Goal: Information Seeking & Learning: Learn about a topic

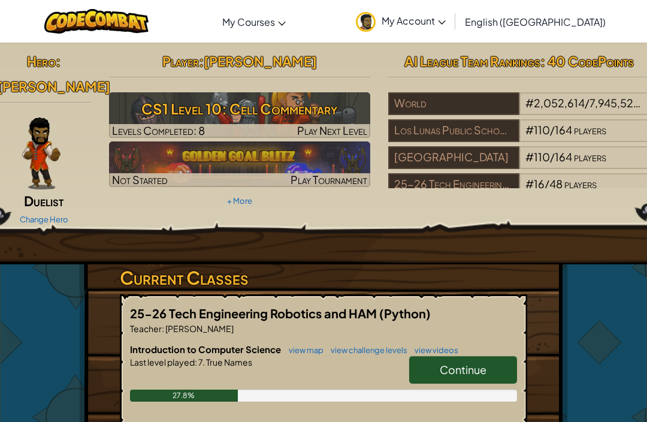
click at [165, 113] on h3 "CS1 Level 10: Cell Commentary" at bounding box center [240, 108] width 262 height 27
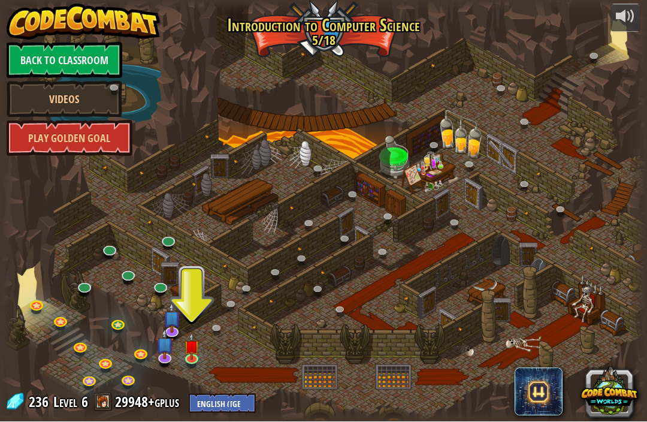
click at [76, 393] on span "Level" at bounding box center [65, 403] width 24 height 20
click at [77, 409] on div "Level 6" at bounding box center [70, 403] width 36 height 20
click at [105, 403] on span at bounding box center [103, 402] width 18 height 18
click at [97, 402] on span at bounding box center [103, 402] width 18 height 18
click at [96, 402] on span at bounding box center [103, 402] width 18 height 18
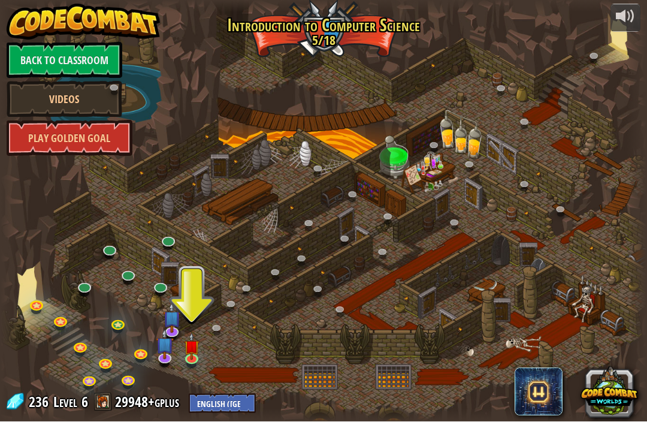
click at [101, 402] on span at bounding box center [103, 402] width 18 height 18
click at [46, 64] on link "Back to Classroom" at bounding box center [65, 61] width 116 height 36
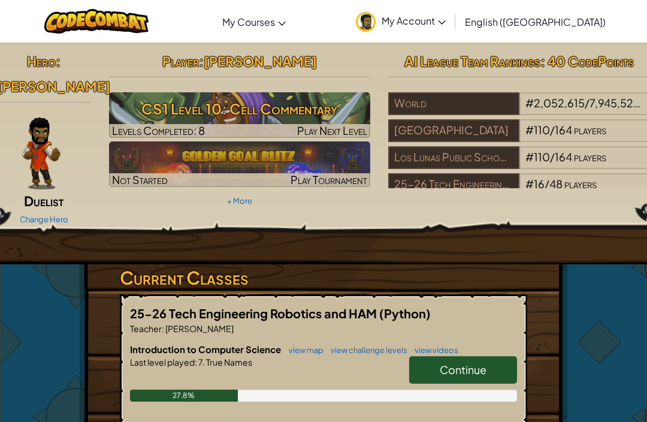
click at [26, 124] on img at bounding box center [41, 154] width 38 height 72
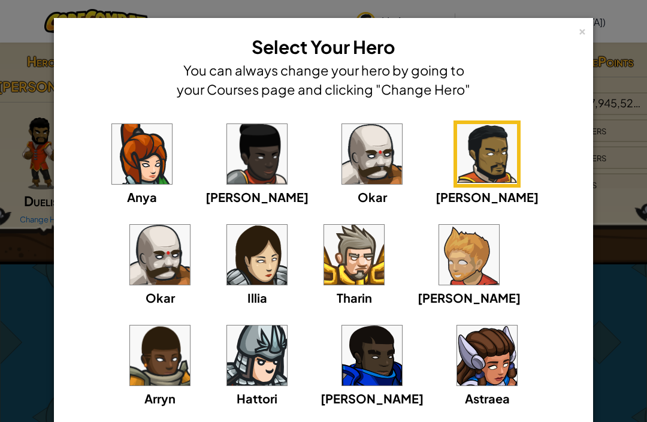
click at [575, 36] on div "× Select Your Hero You can always change your hero by going to your Courses pag…" at bounding box center [324, 67] width 526 height 84
click at [583, 34] on div "×" at bounding box center [583, 29] width 8 height 13
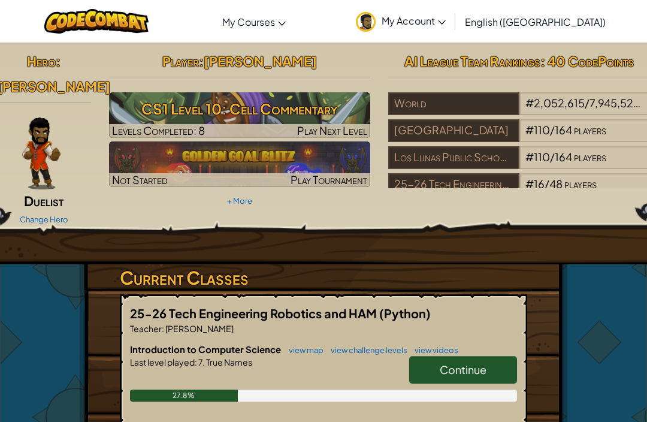
click at [452, 32] on link "My Account" at bounding box center [401, 21] width 102 height 38
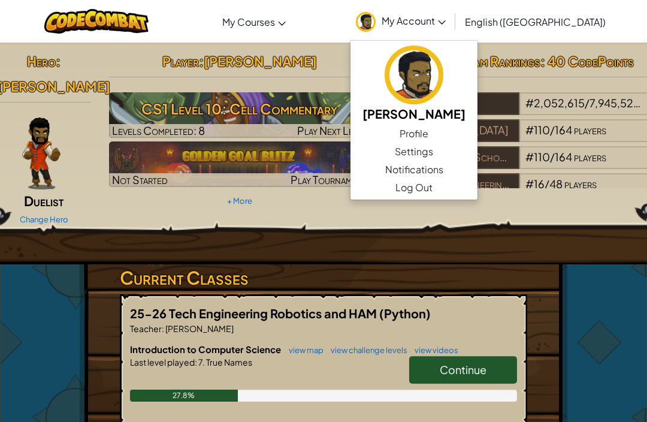
click at [478, 130] on link "Profile" at bounding box center [414, 134] width 127 height 18
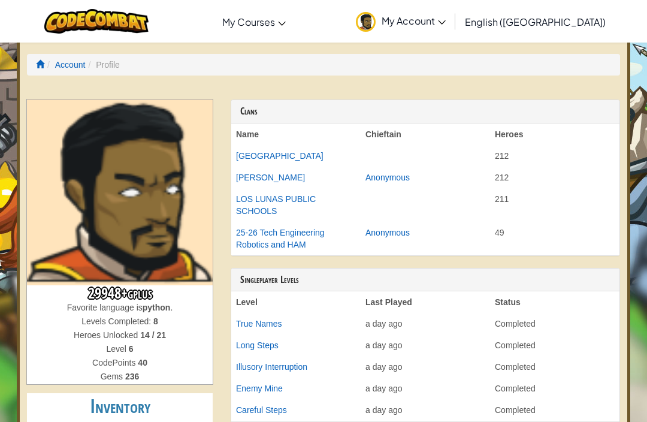
click at [71, 156] on img at bounding box center [120, 193] width 186 height 186
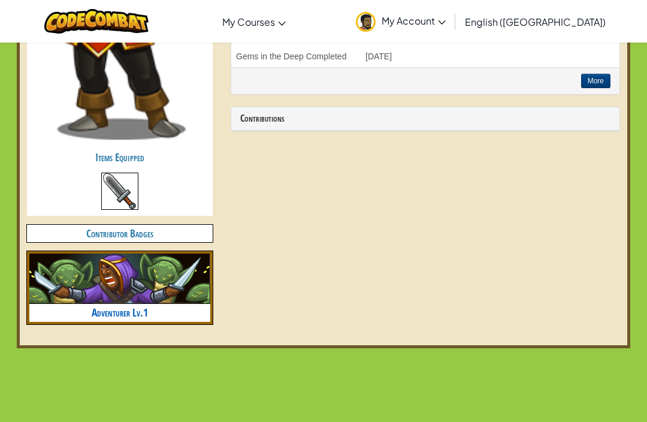
scroll to position [622, 0]
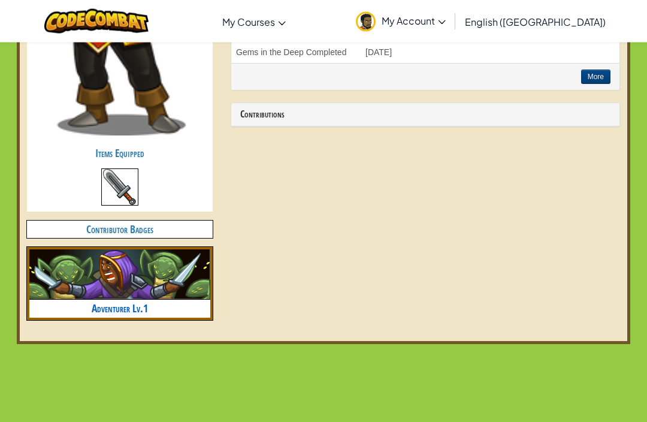
click at [103, 176] on img at bounding box center [119, 187] width 37 height 37
click at [115, 183] on img at bounding box center [119, 187] width 37 height 37
click at [75, 162] on div "Items Equipped" at bounding box center [120, 178] width 186 height 67
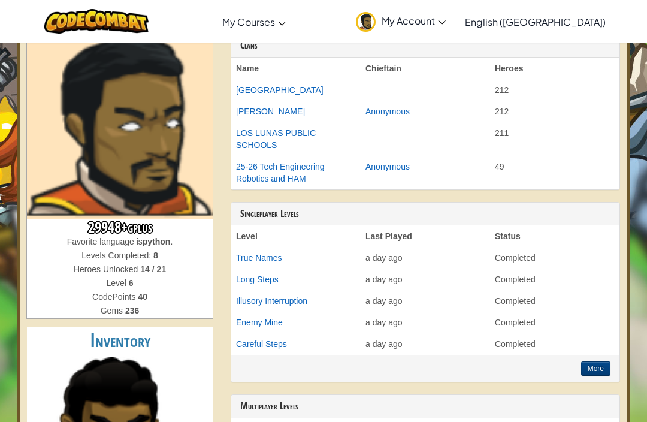
scroll to position [0, 0]
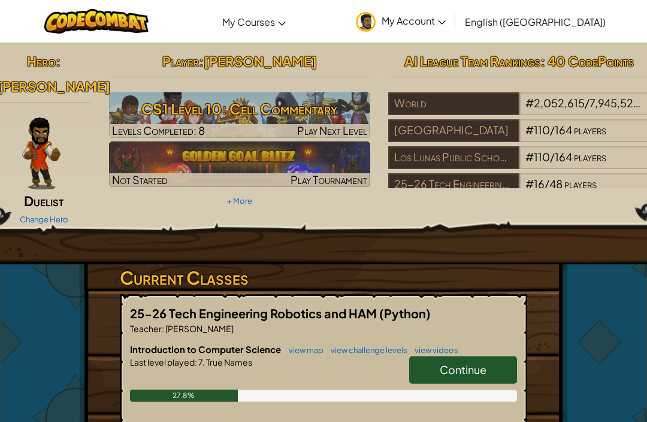
click at [320, 118] on h3 "CS1 Level 10: Cell Commentary" at bounding box center [240, 108] width 262 height 27
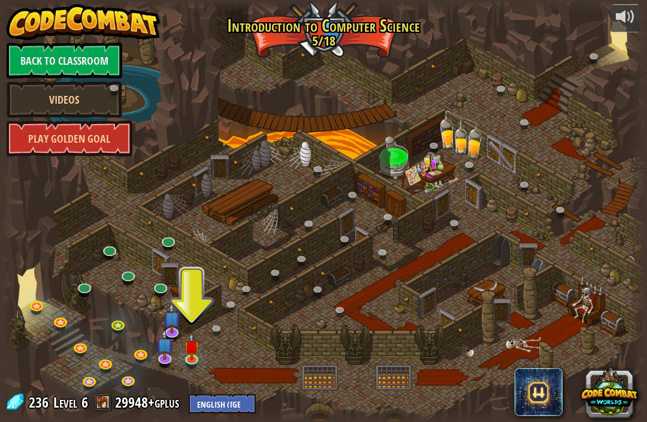
click at [588, 149] on div at bounding box center [324, 211] width 646 height 422
click at [558, 139] on div at bounding box center [324, 211] width 646 height 422
click at [558, 142] on div at bounding box center [324, 211] width 646 height 422
click at [198, 349] on img at bounding box center [191, 346] width 16 height 27
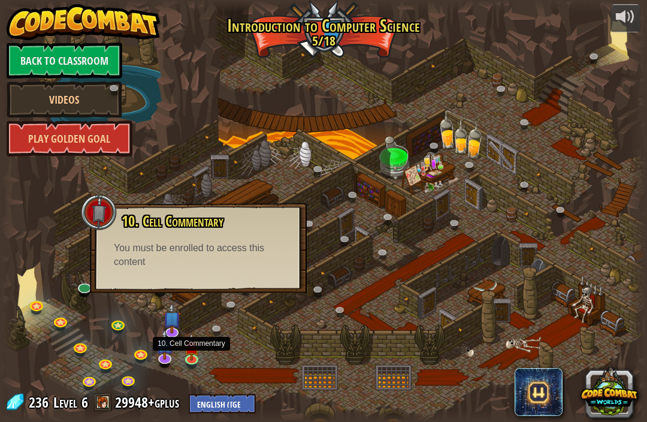
click at [103, 216] on div at bounding box center [99, 212] width 36 height 36
click at [39, 299] on link at bounding box center [38, 307] width 24 height 18
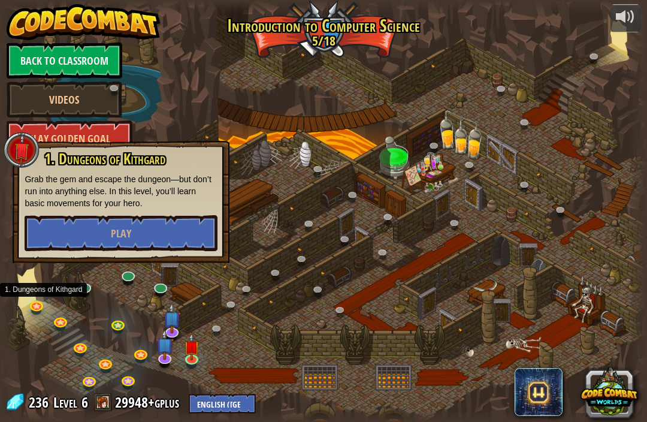
click at [44, 312] on link at bounding box center [38, 307] width 24 height 18
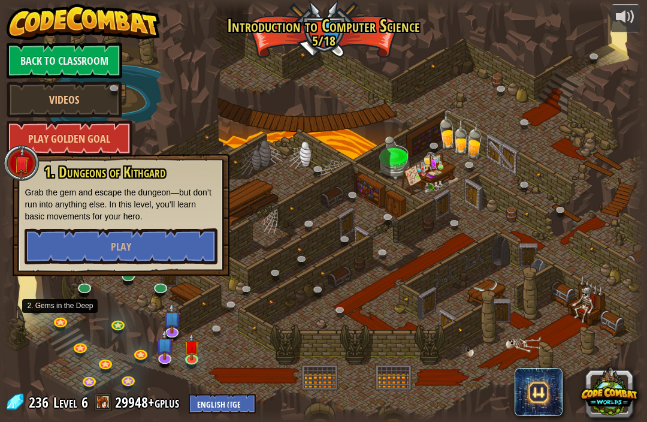
click at [56, 320] on link at bounding box center [62, 323] width 24 height 18
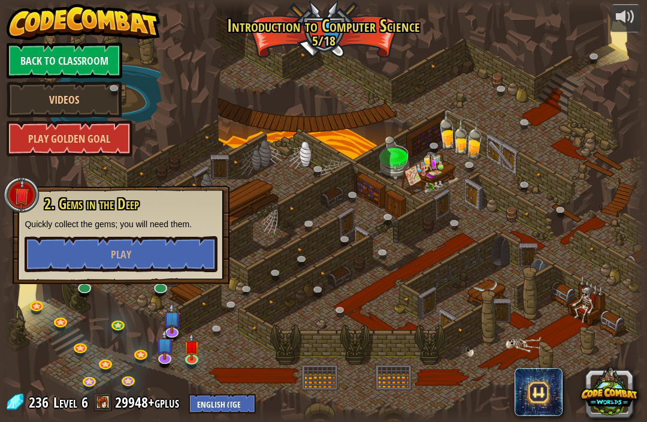
click at [71, 340] on div at bounding box center [324, 211] width 646 height 422
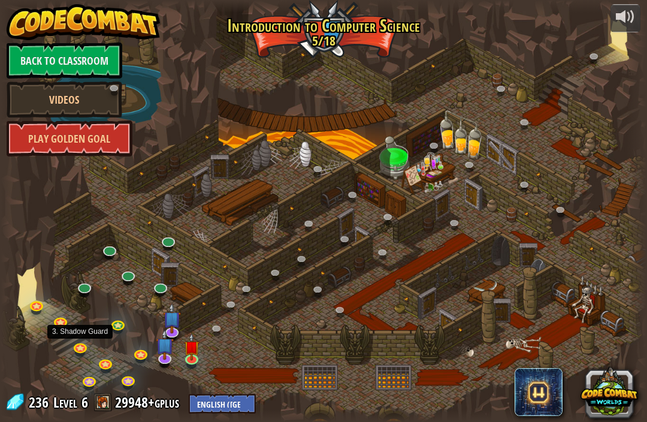
click at [75, 342] on link at bounding box center [82, 349] width 24 height 18
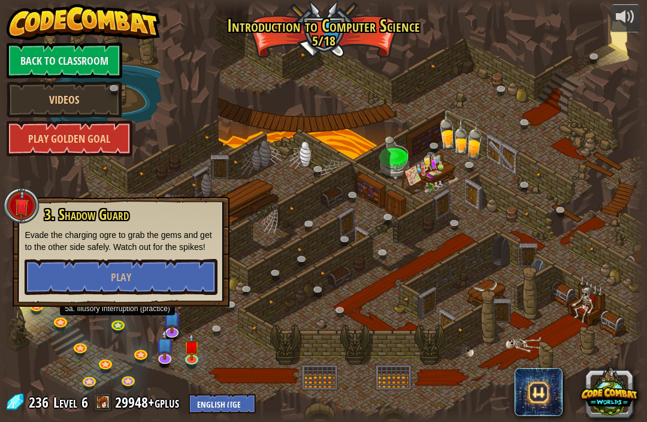
click at [116, 326] on link at bounding box center [119, 326] width 24 height 18
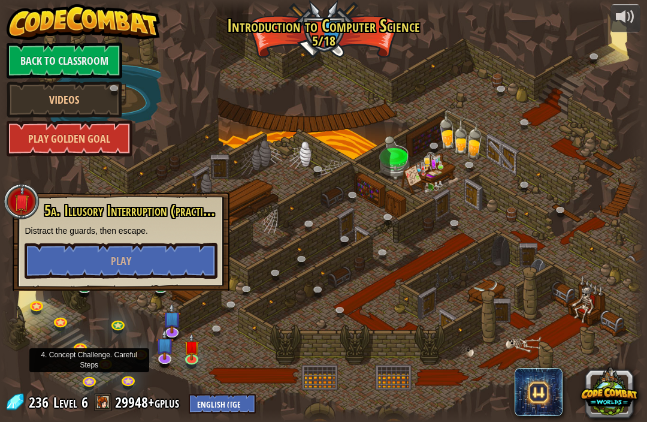
click at [83, 383] on link at bounding box center [91, 383] width 24 height 18
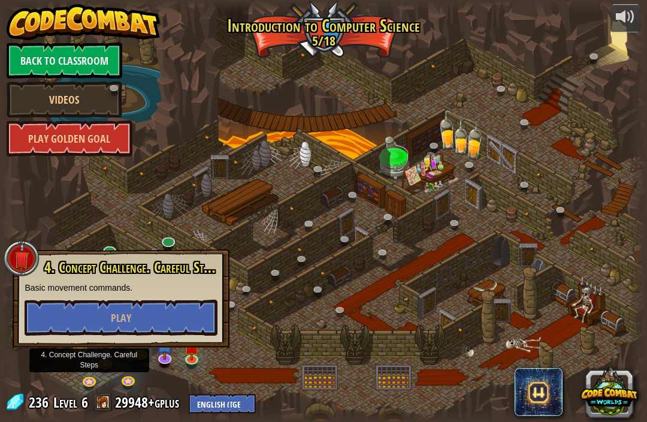
click at [267, 306] on div at bounding box center [324, 211] width 646 height 422
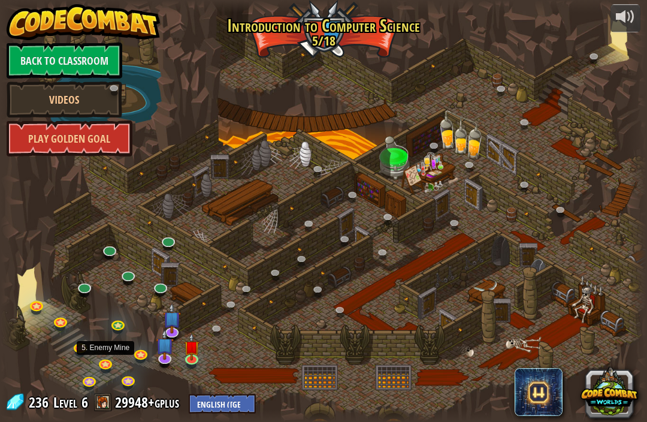
click at [113, 358] on link at bounding box center [107, 366] width 24 height 18
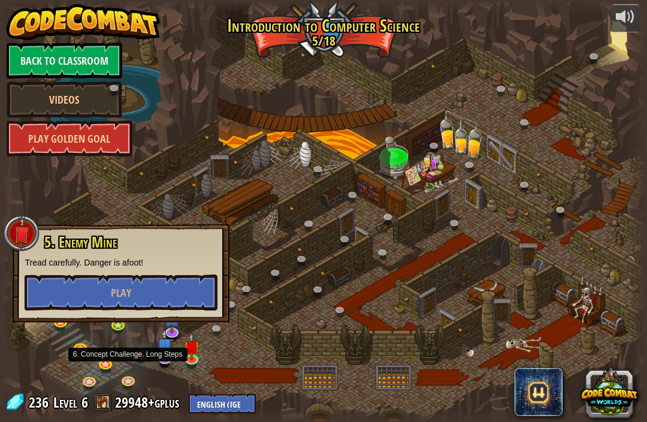
click at [131, 380] on link at bounding box center [130, 382] width 24 height 18
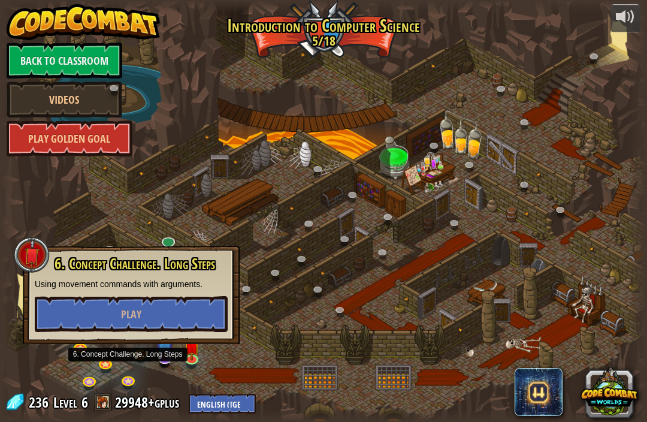
click at [326, 289] on link at bounding box center [321, 292] width 24 height 18
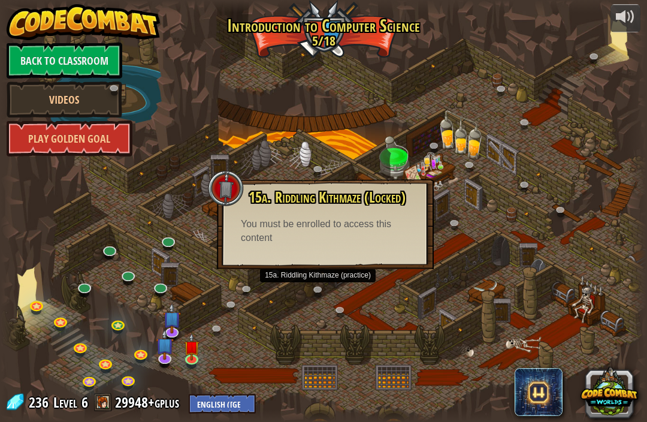
click at [188, 355] on img at bounding box center [191, 346] width 16 height 27
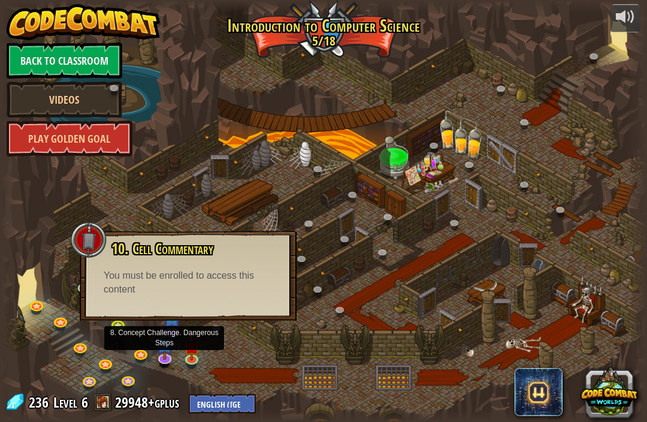
click at [167, 350] on img at bounding box center [165, 344] width 18 height 31
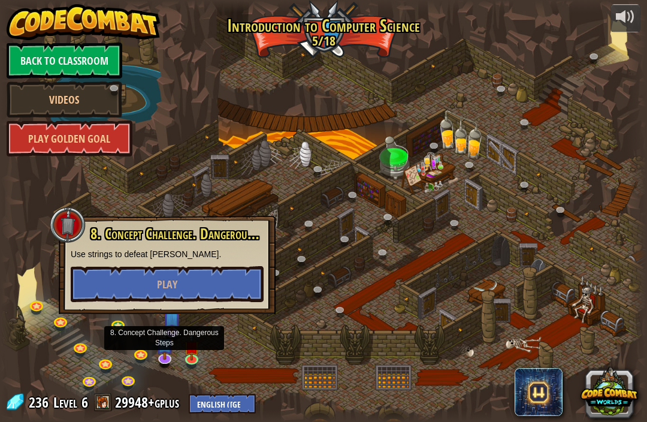
click at [197, 356] on img at bounding box center [191, 346] width 16 height 27
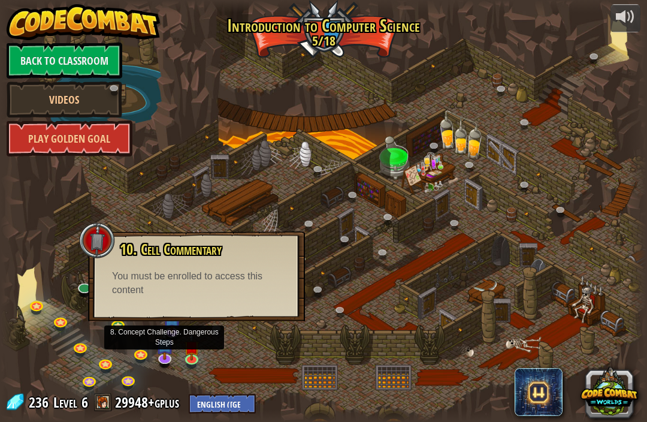
click at [172, 332] on img at bounding box center [165, 344] width 18 height 31
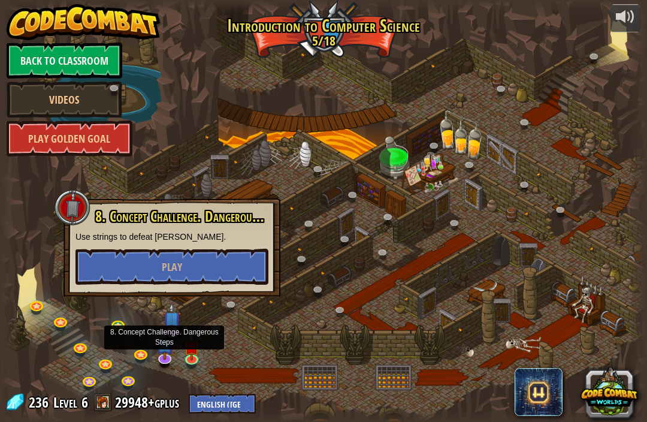
click at [193, 357] on img at bounding box center [191, 346] width 16 height 27
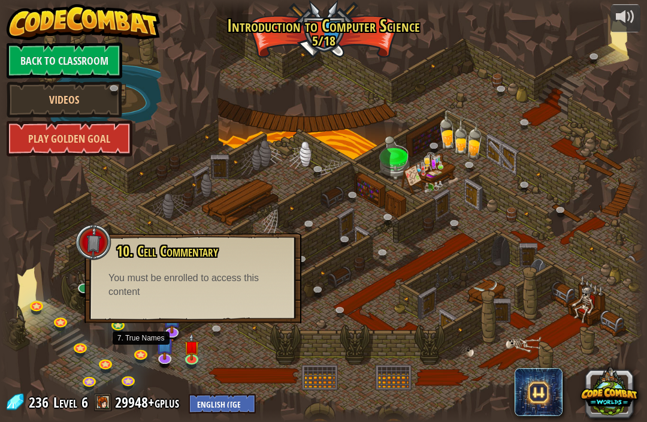
click at [141, 357] on link at bounding box center [142, 356] width 24 height 18
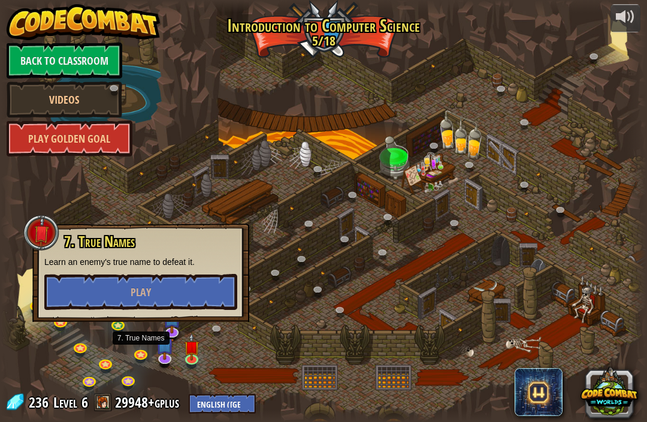
click at [166, 353] on img at bounding box center [165, 344] width 18 height 31
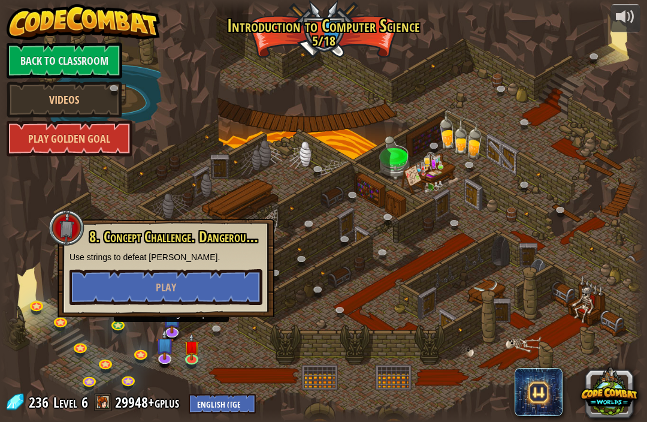
click at [171, 320] on img at bounding box center [171, 318] width 18 height 31
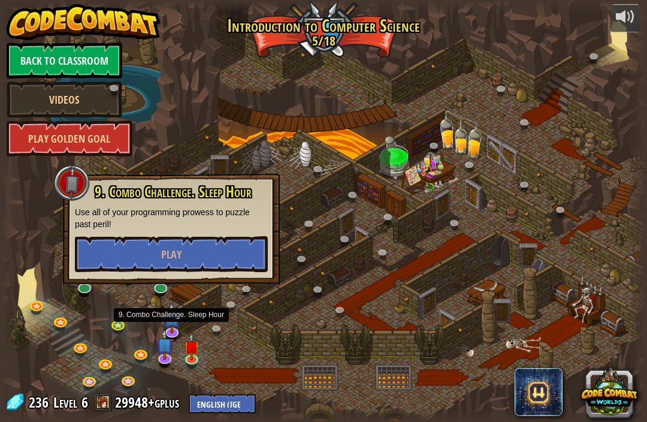
click at [194, 356] on img at bounding box center [191, 346] width 16 height 27
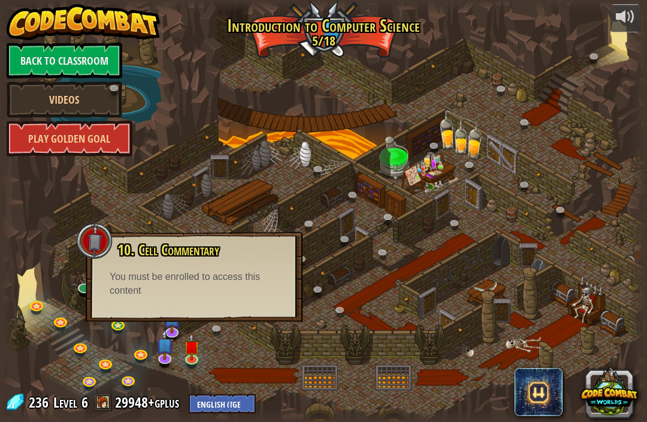
click at [208, 282] on div "You must be enrolled to access this content" at bounding box center [194, 284] width 169 height 28
click at [231, 267] on div "10. Cell Commentary Trapped in a prison cell with the famous wizard! Say the pa…" at bounding box center [194, 270] width 193 height 56
click at [83, 246] on div at bounding box center [95, 241] width 36 height 36
click at [137, 300] on div "10. Cell Commentary Trapped in a prison cell with the famous wizard! Say the pa…" at bounding box center [194, 277] width 217 height 90
click at [114, 264] on div "10. Cell Commentary Trapped in a prison cell with the famous wizard! Say the pa…" at bounding box center [194, 270] width 193 height 56
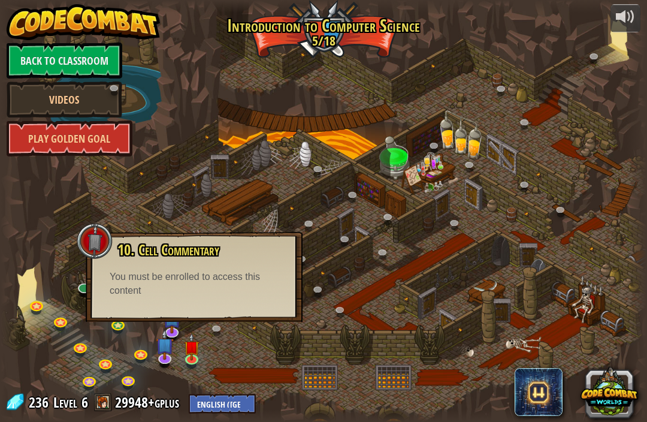
click at [156, 254] on span "10. Cell Commentary" at bounding box center [169, 250] width 102 height 20
click at [158, 257] on span "10. Cell Commentary" at bounding box center [169, 250] width 102 height 20
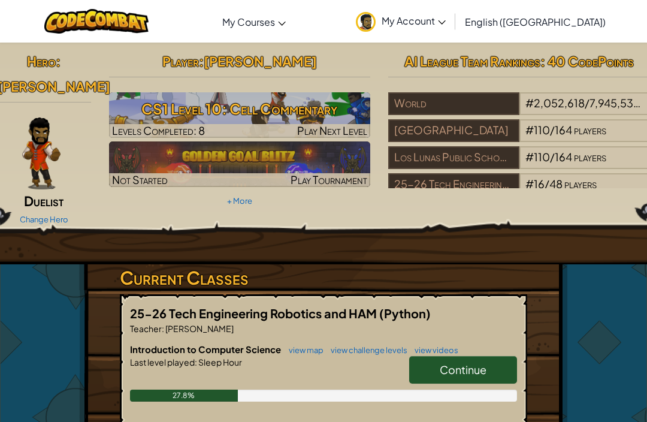
click at [456, 364] on span "Continue" at bounding box center [463, 370] width 47 height 14
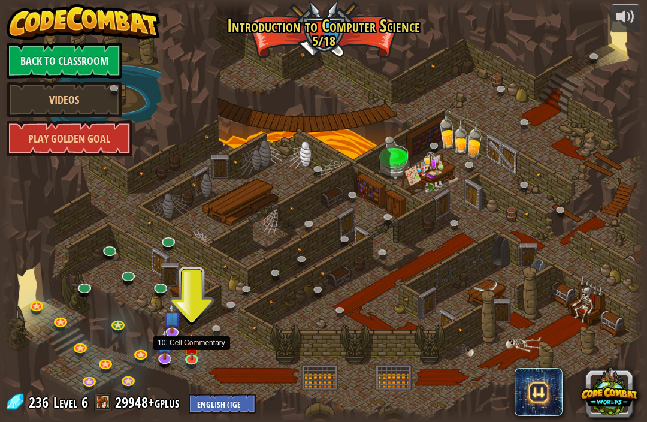
click at [185, 362] on link at bounding box center [193, 361] width 24 height 18
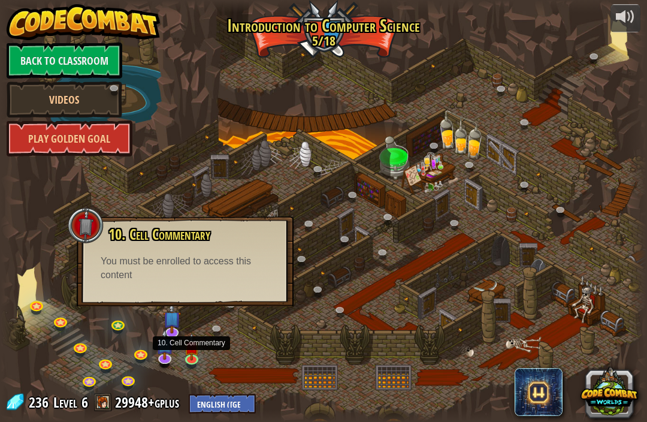
click at [186, 362] on link at bounding box center [193, 361] width 24 height 18
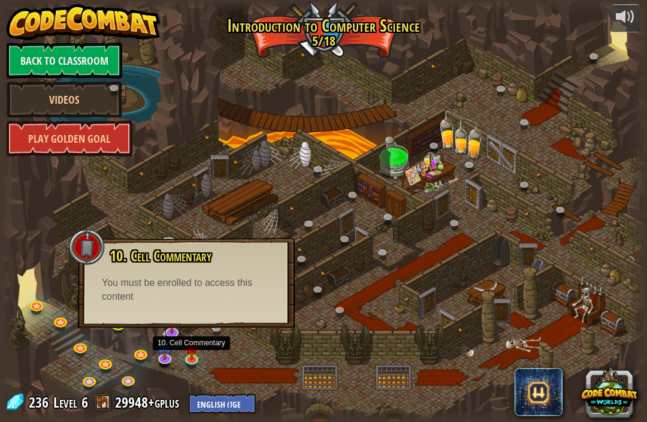
click at [186, 362] on link at bounding box center [193, 361] width 24 height 18
click at [198, 350] on img at bounding box center [191, 346] width 16 height 27
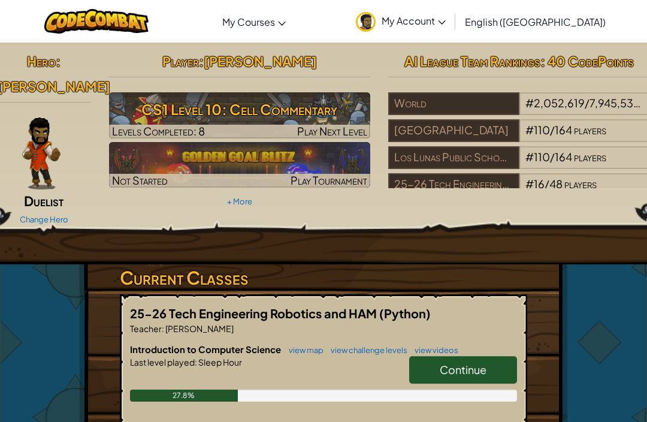
click at [457, 373] on span "Continue" at bounding box center [463, 370] width 47 height 14
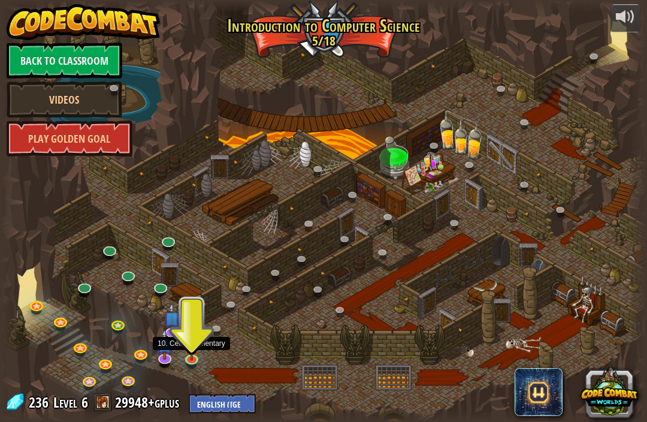
click at [186, 362] on link at bounding box center [193, 361] width 24 height 18
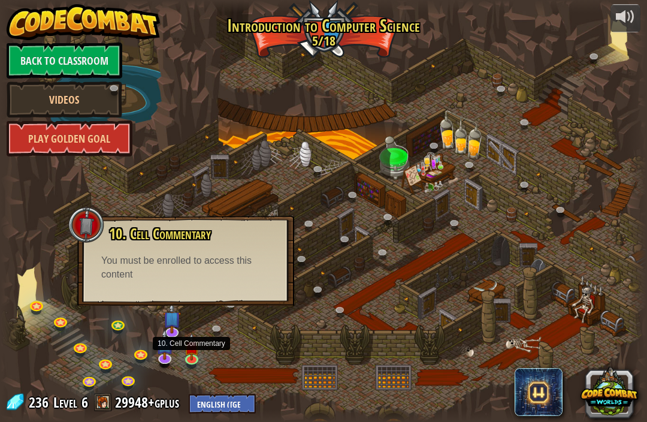
click at [200, 347] on div at bounding box center [324, 211] width 646 height 422
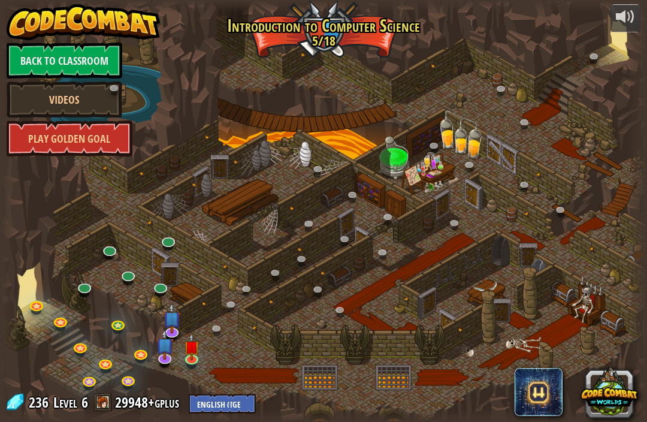
click at [202, 301] on div at bounding box center [324, 211] width 646 height 422
click at [193, 350] on img at bounding box center [191, 346] width 16 height 27
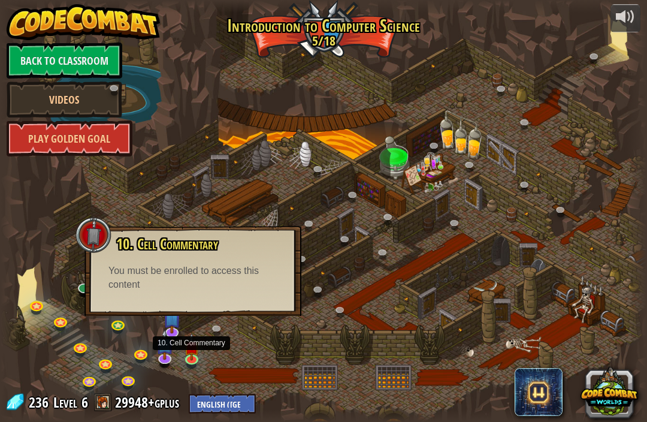
click at [198, 338] on img at bounding box center [191, 346] width 16 height 27
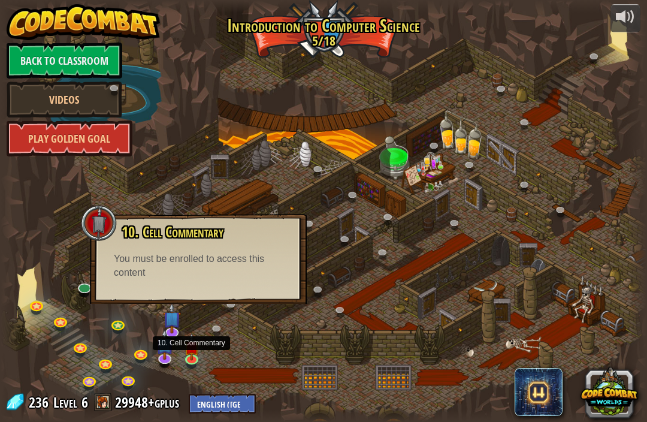
click at [95, 234] on div at bounding box center [99, 223] width 36 height 36
click at [205, 275] on div "You must be enrolled to access this content" at bounding box center [198, 266] width 169 height 28
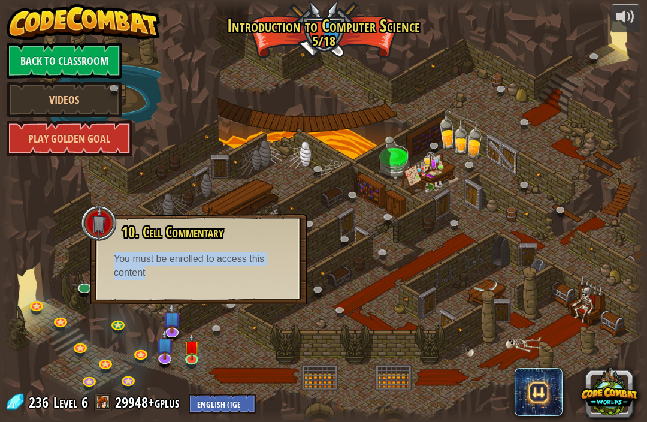
click at [239, 276] on div "You must be enrolled to access this content" at bounding box center [198, 266] width 169 height 28
click at [348, 274] on div at bounding box center [324, 211] width 646 height 422
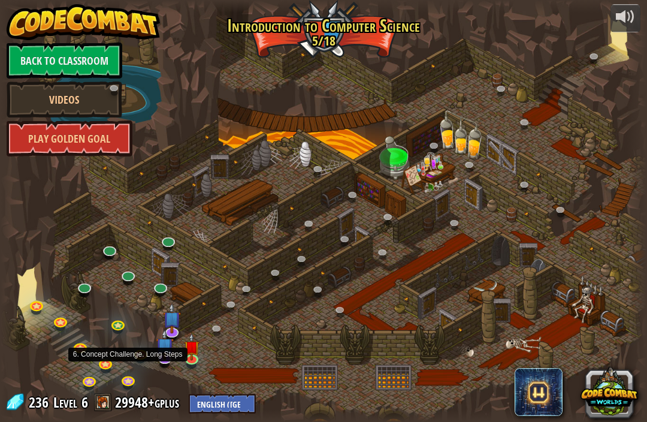
click at [128, 379] on link at bounding box center [130, 382] width 24 height 18
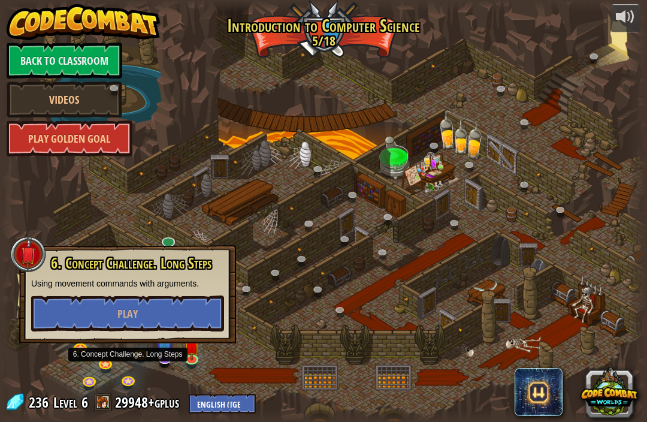
click at [277, 203] on div at bounding box center [324, 211] width 646 height 422
